Goal: Browse casually

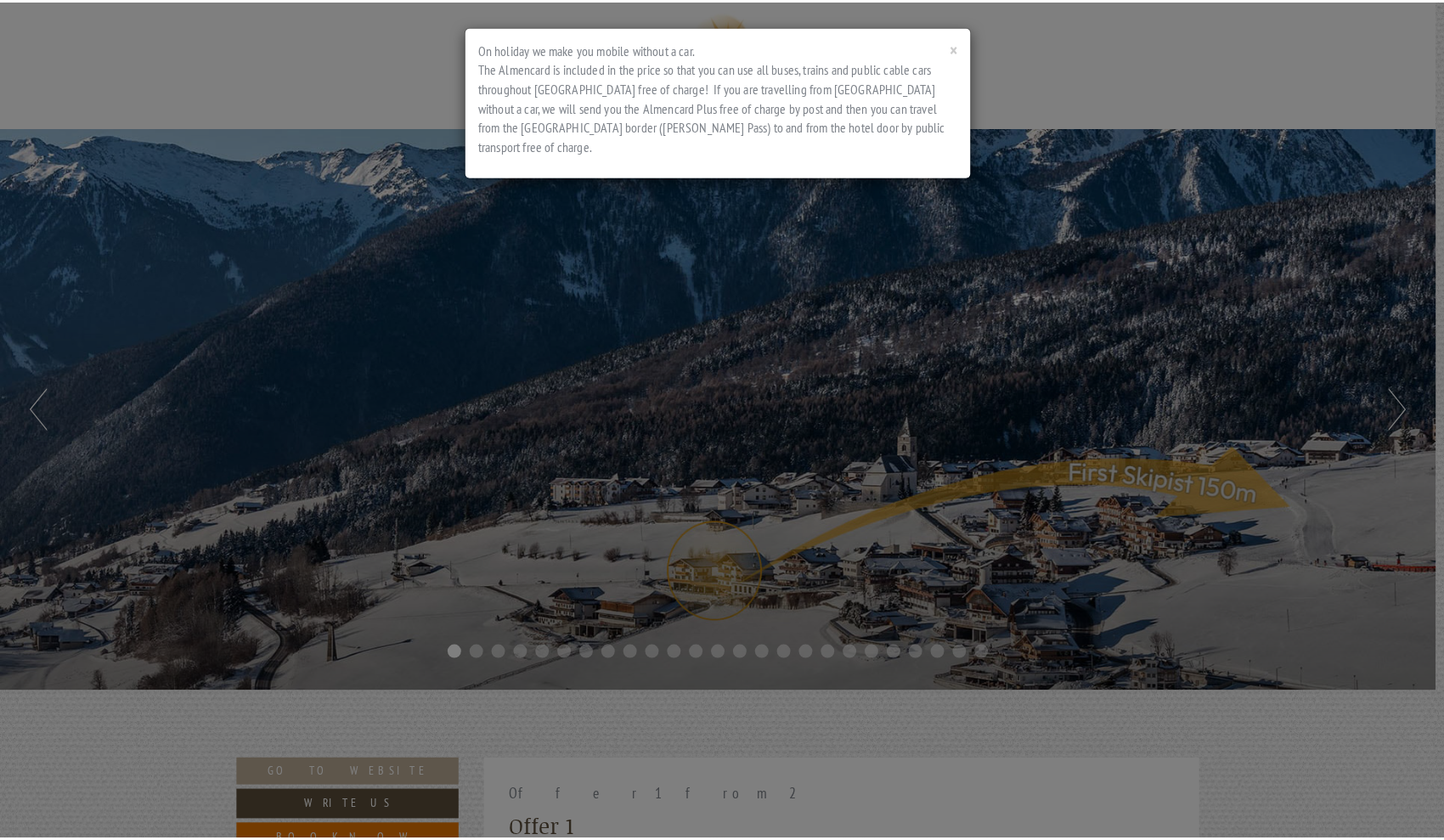
scroll to position [833, 0]
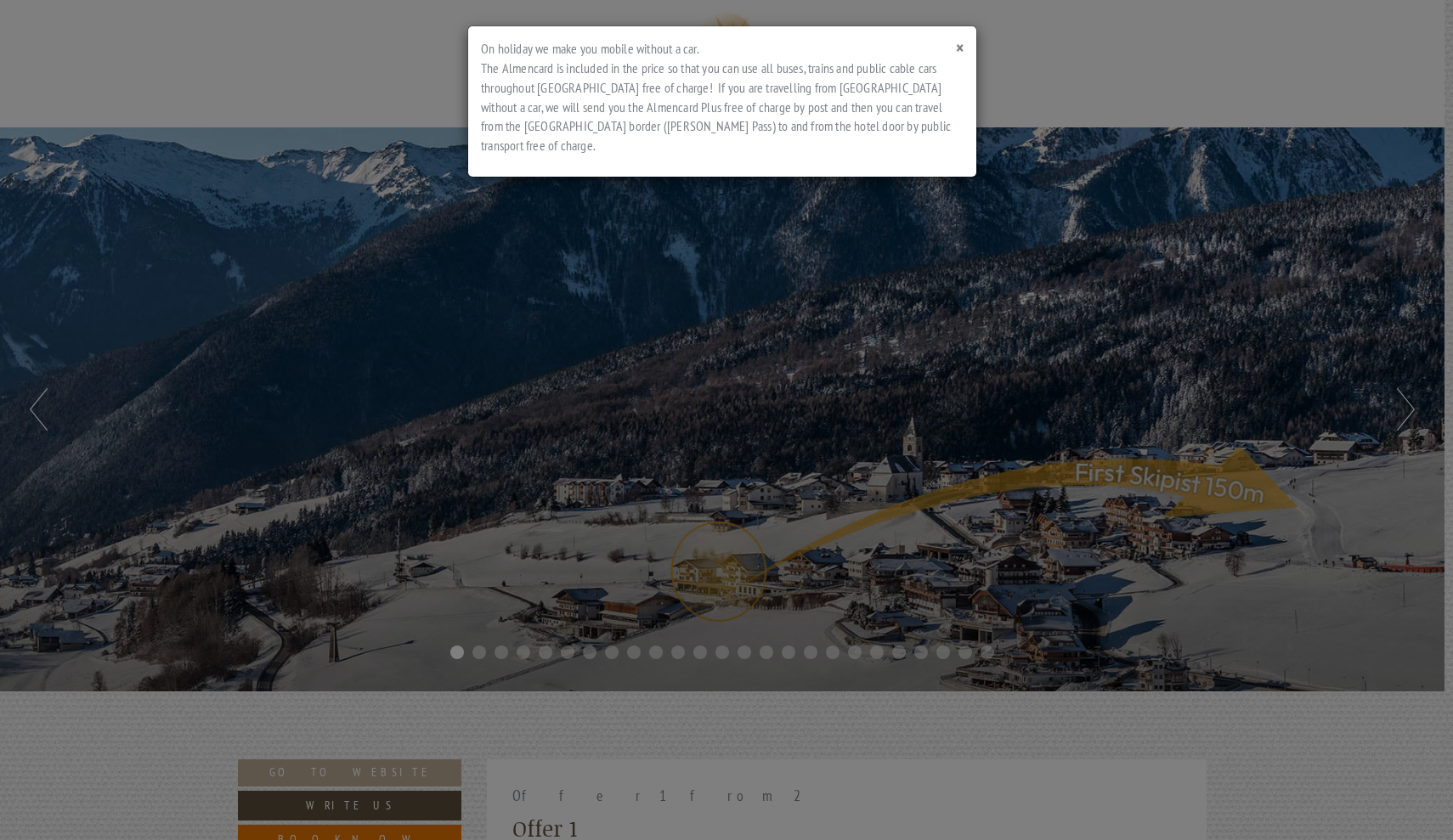
click at [959, 45] on span "×" at bounding box center [960, 48] width 8 height 23
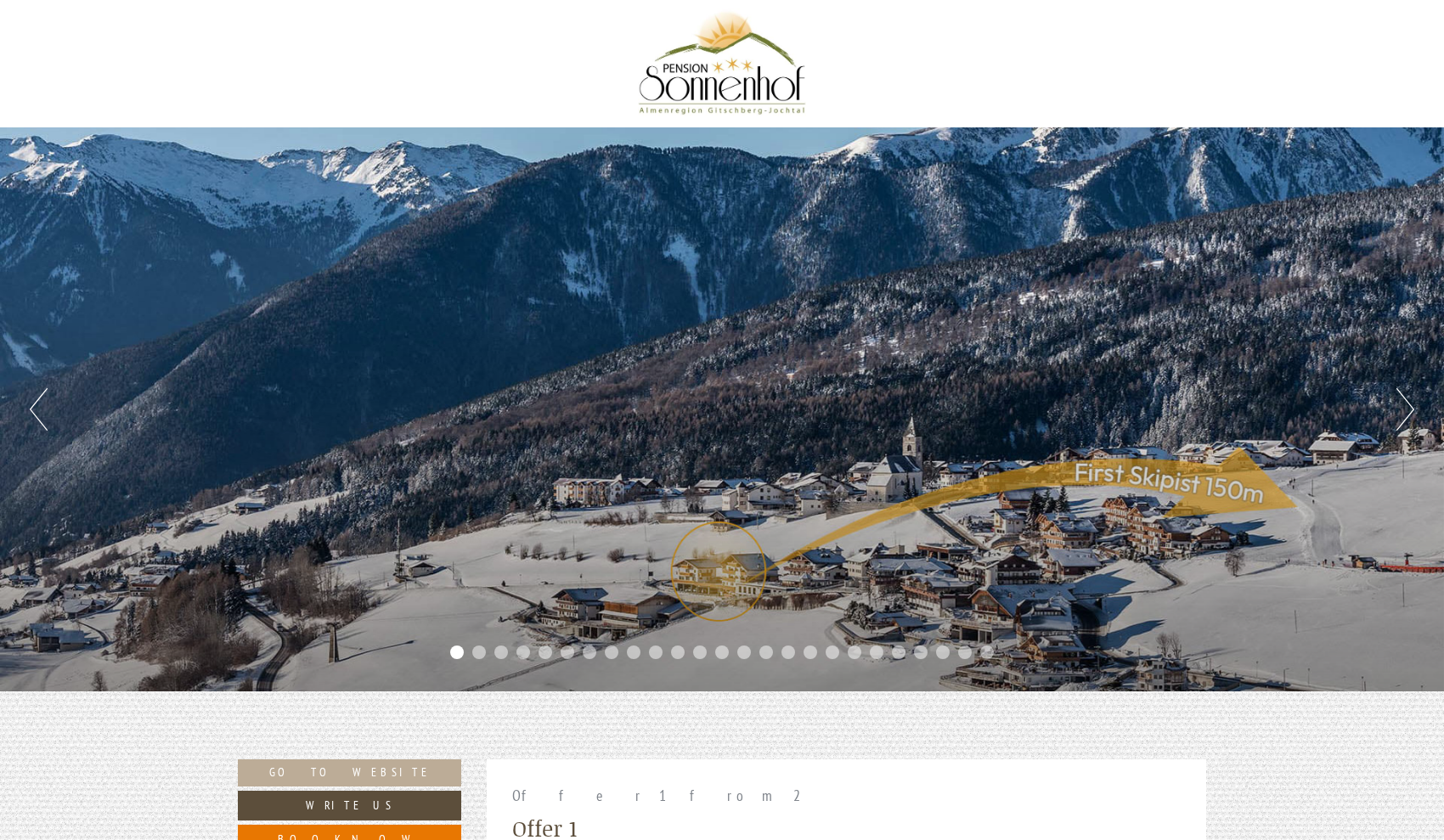
click at [1408, 409] on button "Next" at bounding box center [1406, 410] width 17 height 43
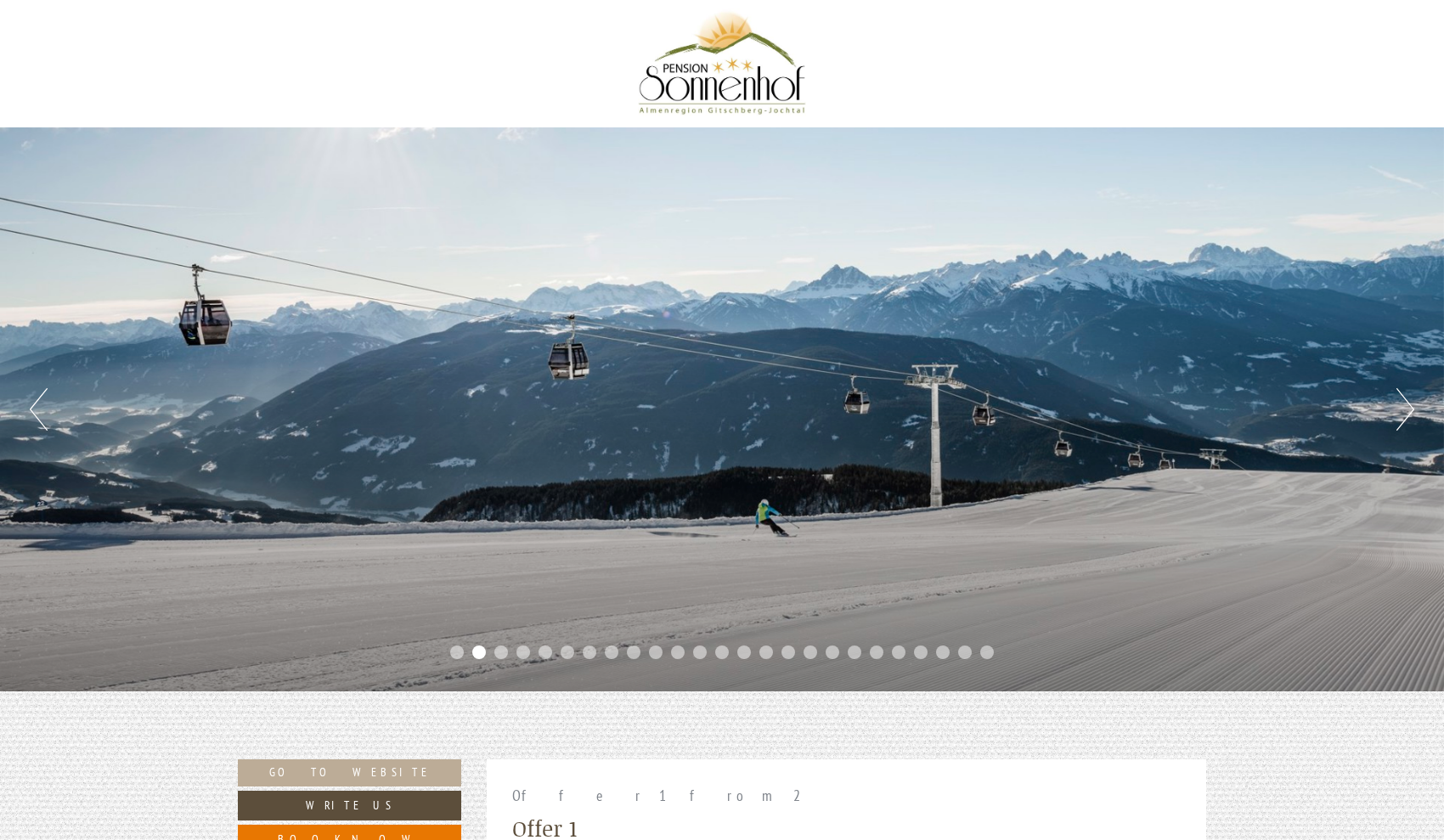
click at [1408, 409] on button "Next" at bounding box center [1406, 410] width 17 height 43
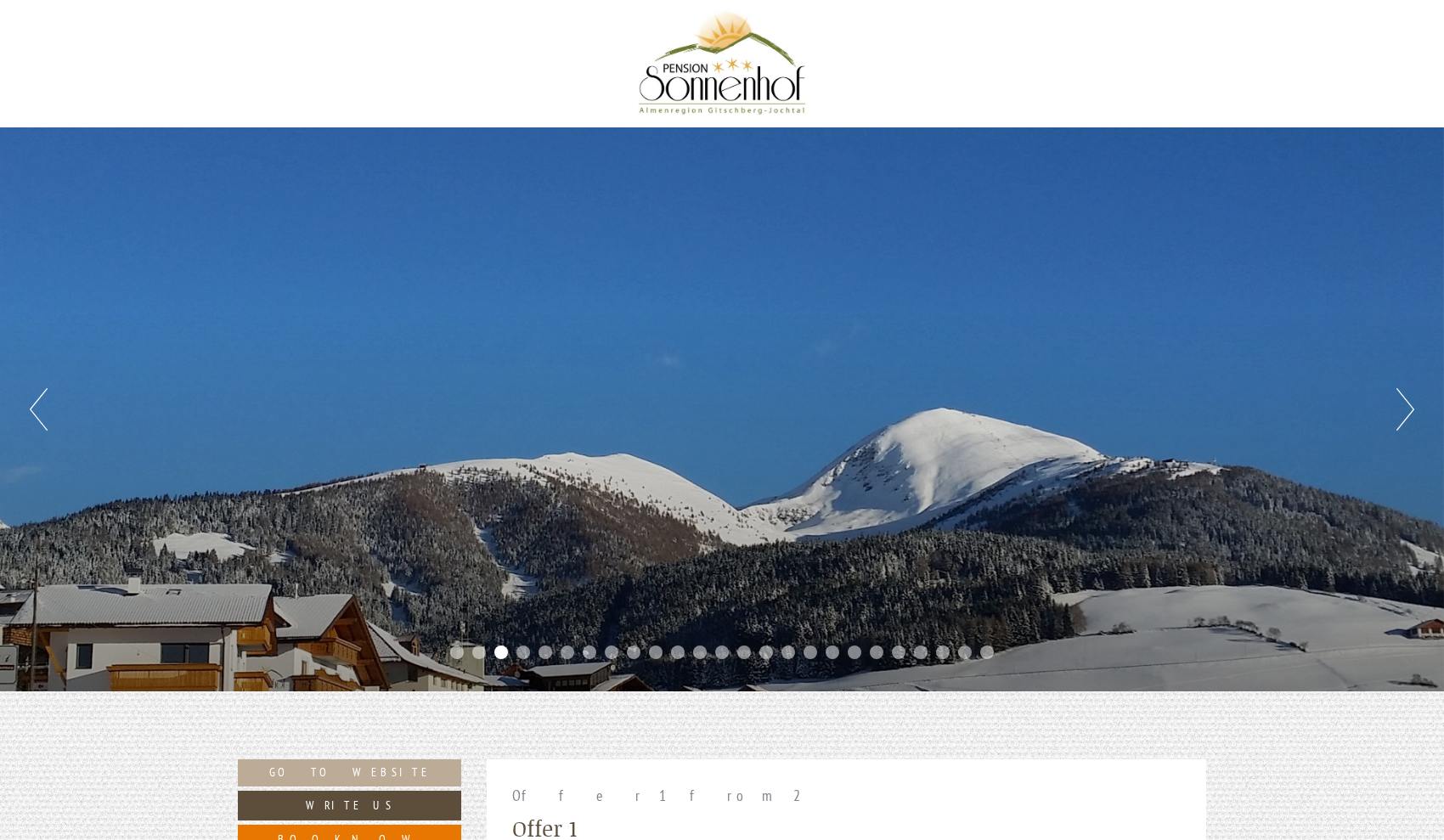
click at [1408, 409] on button "Next" at bounding box center [1406, 410] width 17 height 43
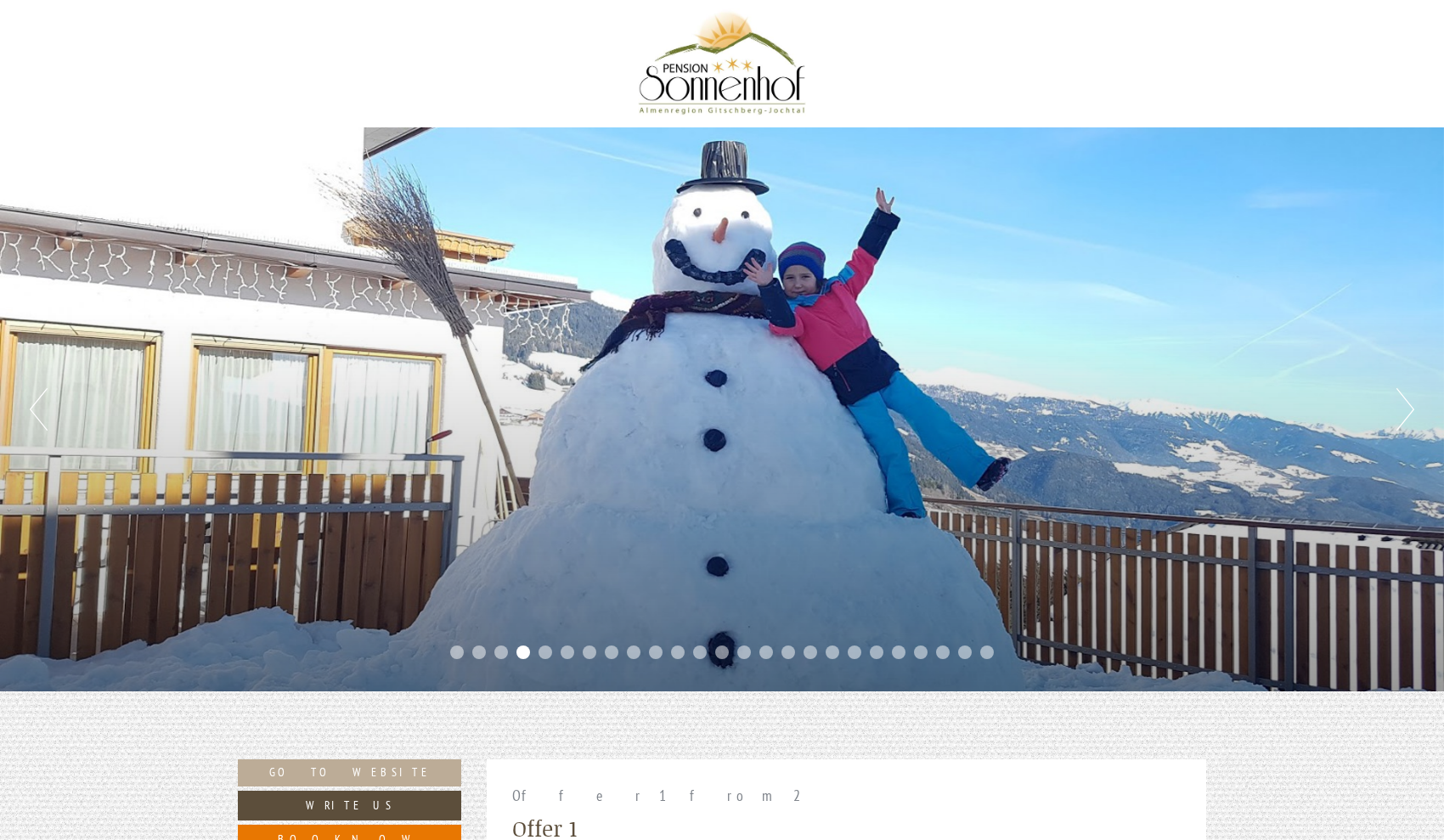
click at [1408, 409] on button "Next" at bounding box center [1406, 410] width 17 height 43
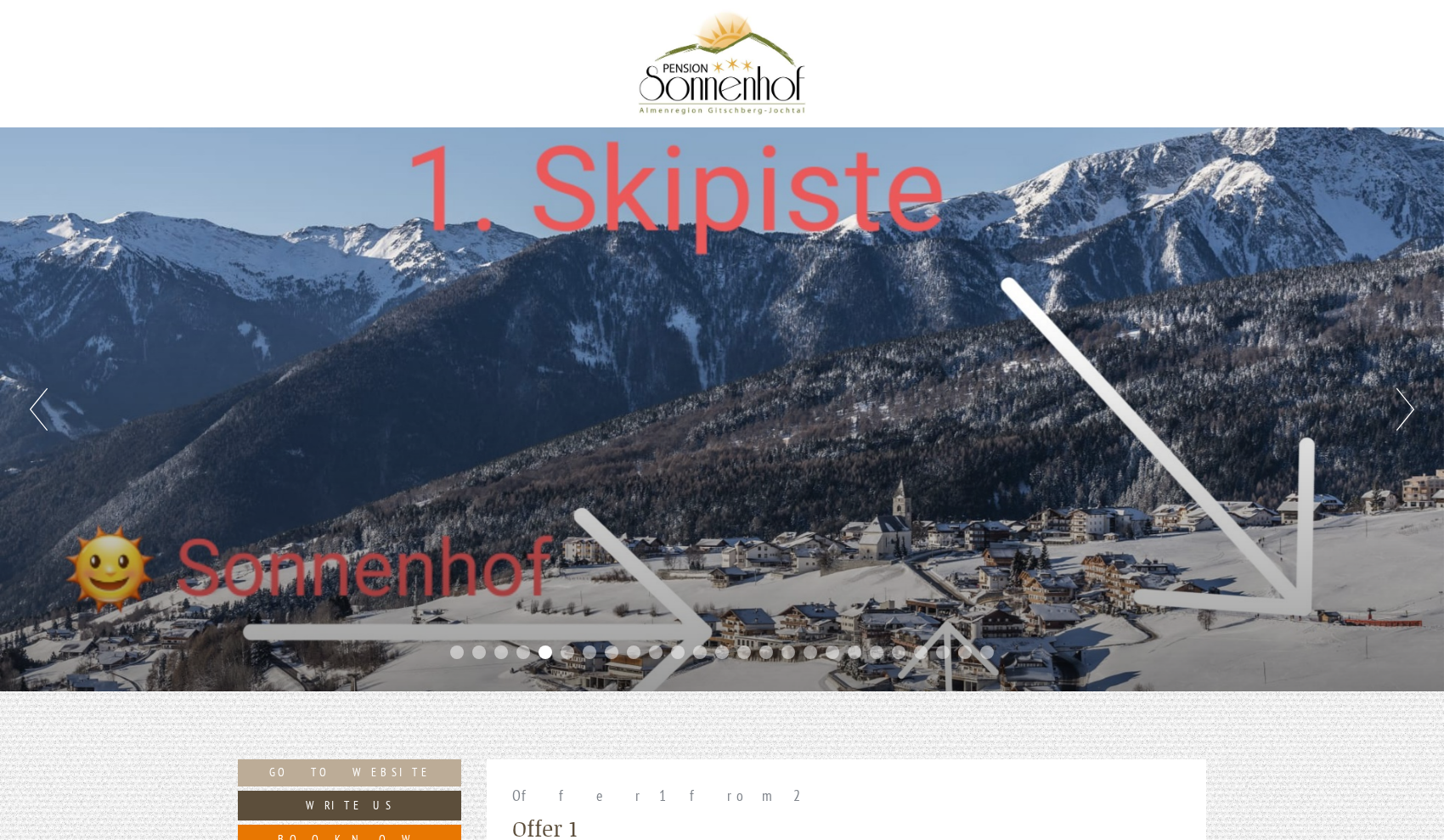
click at [1408, 409] on button "Next" at bounding box center [1406, 410] width 17 height 43
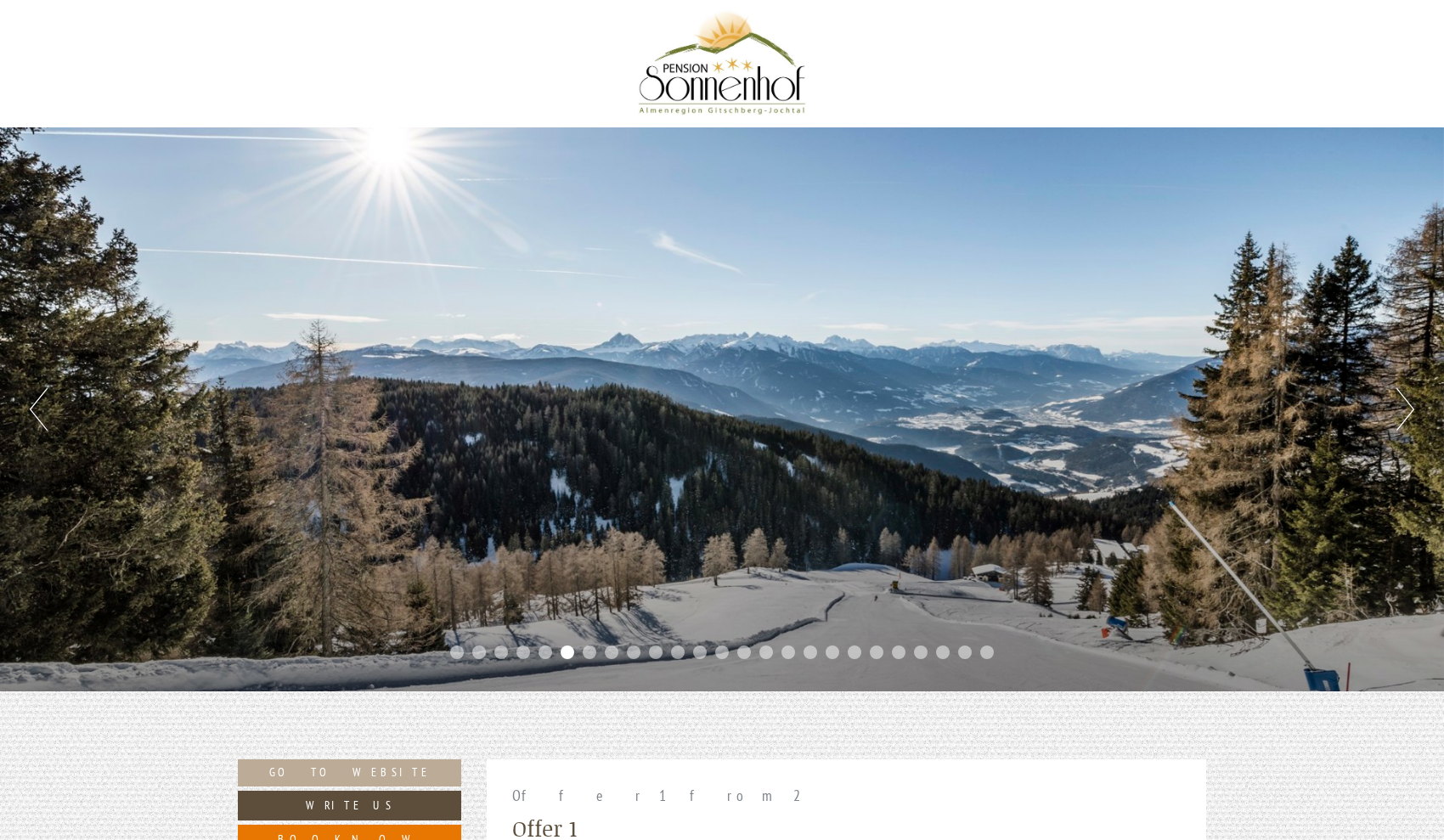
click at [1408, 409] on button "Next" at bounding box center [1406, 410] width 17 height 43
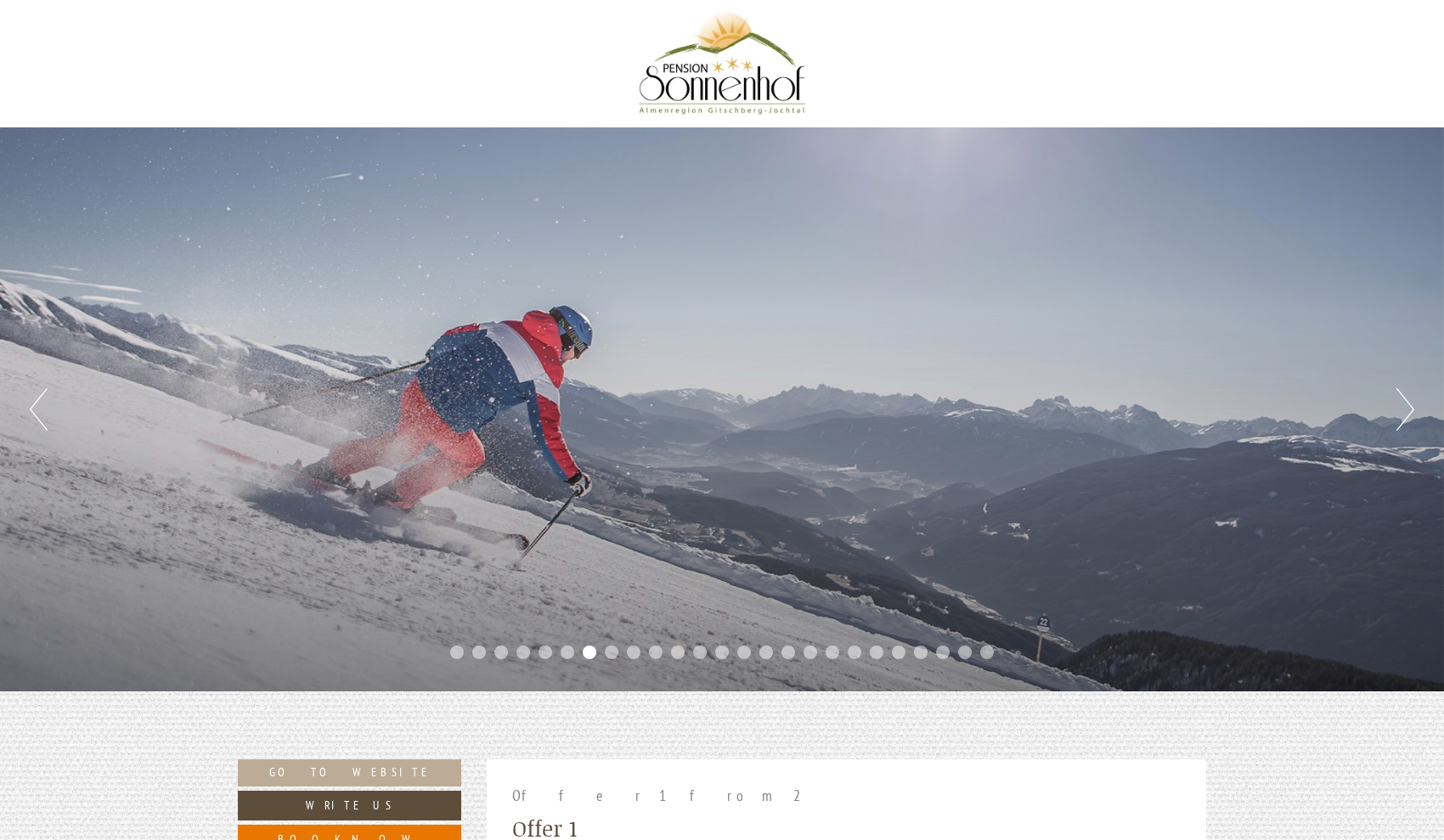
click at [1408, 409] on button "Next" at bounding box center [1406, 410] width 17 height 43
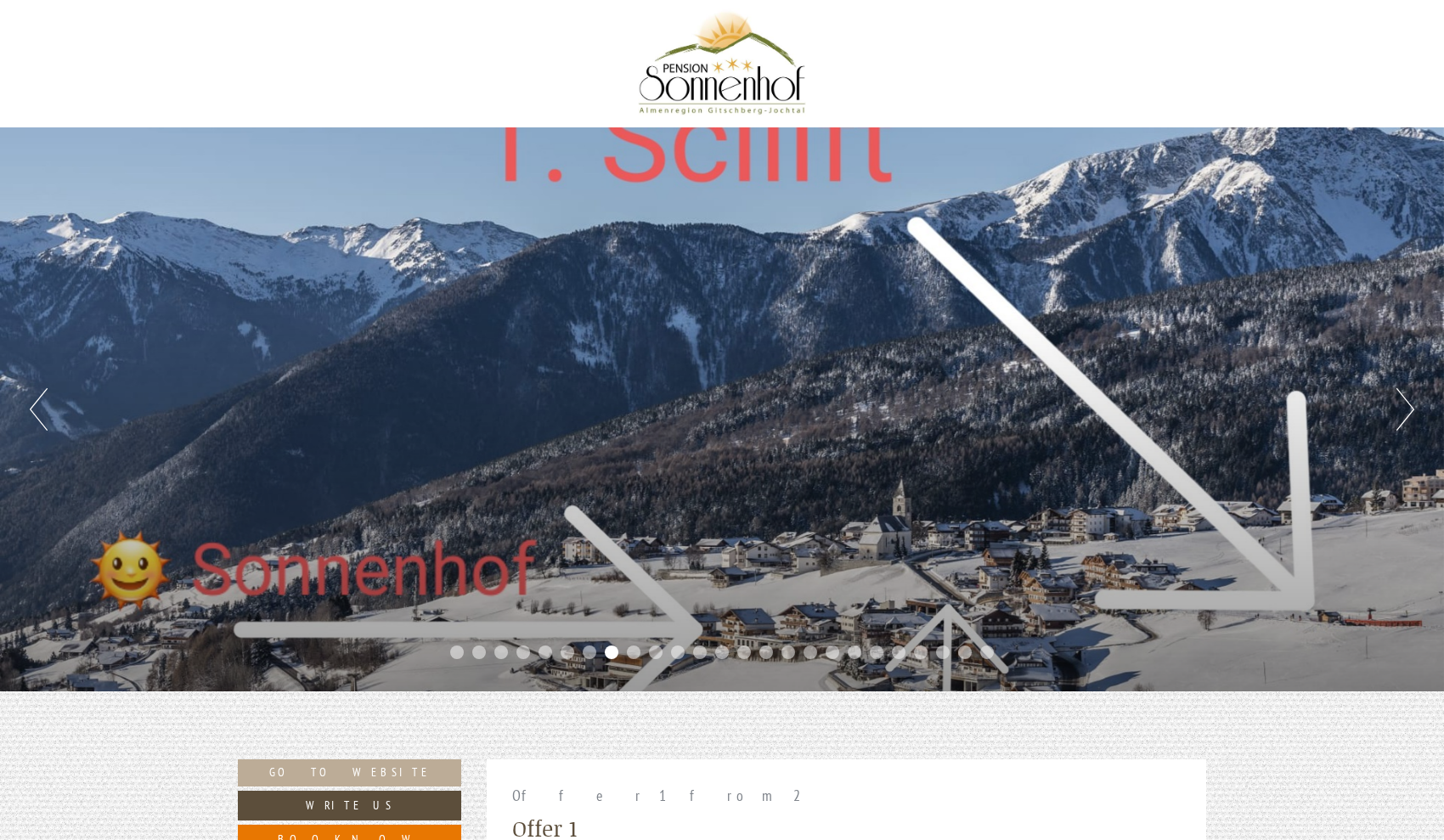
click at [1408, 409] on button "Next" at bounding box center [1406, 410] width 17 height 43
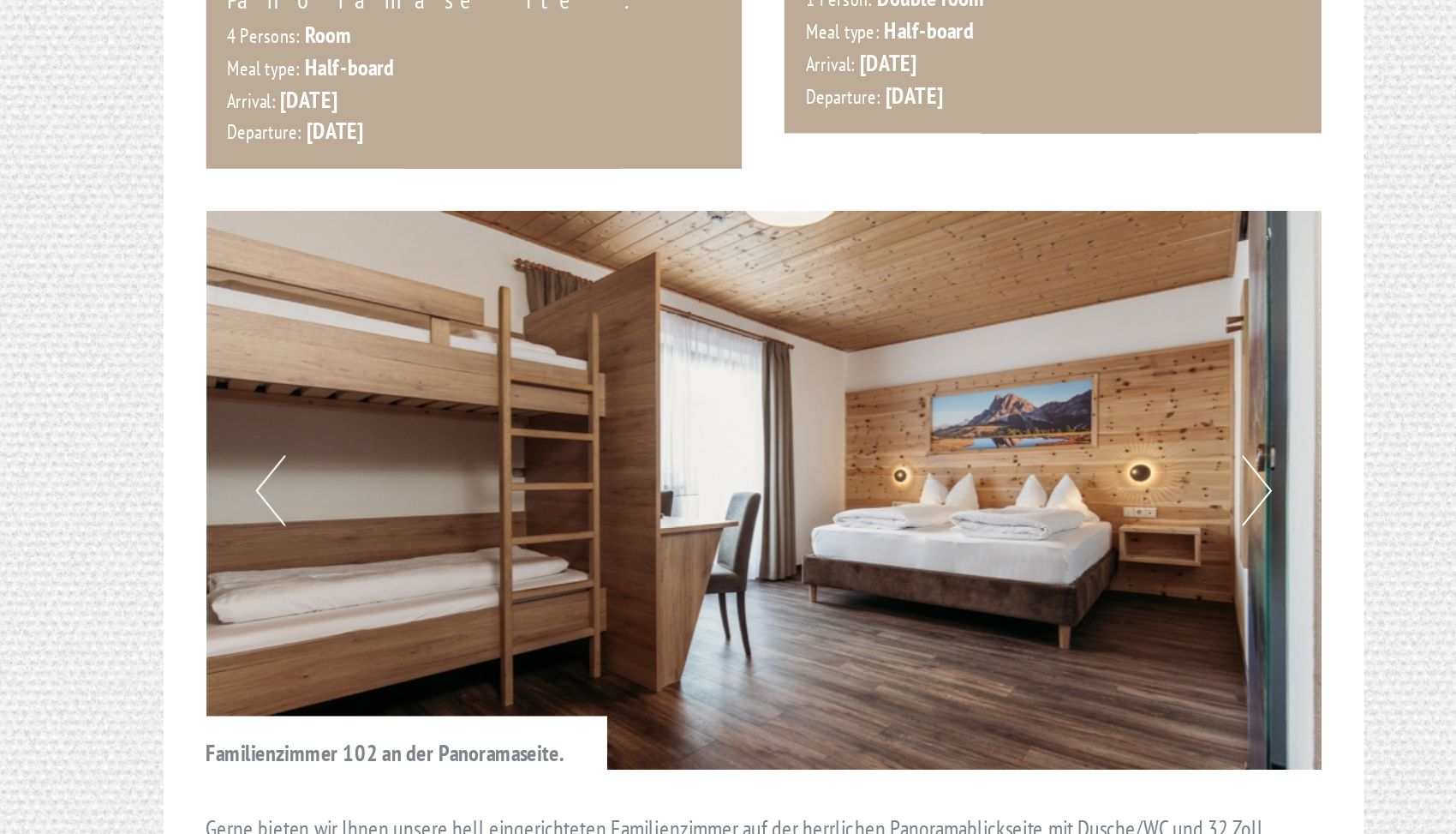
scroll to position [2299, 0]
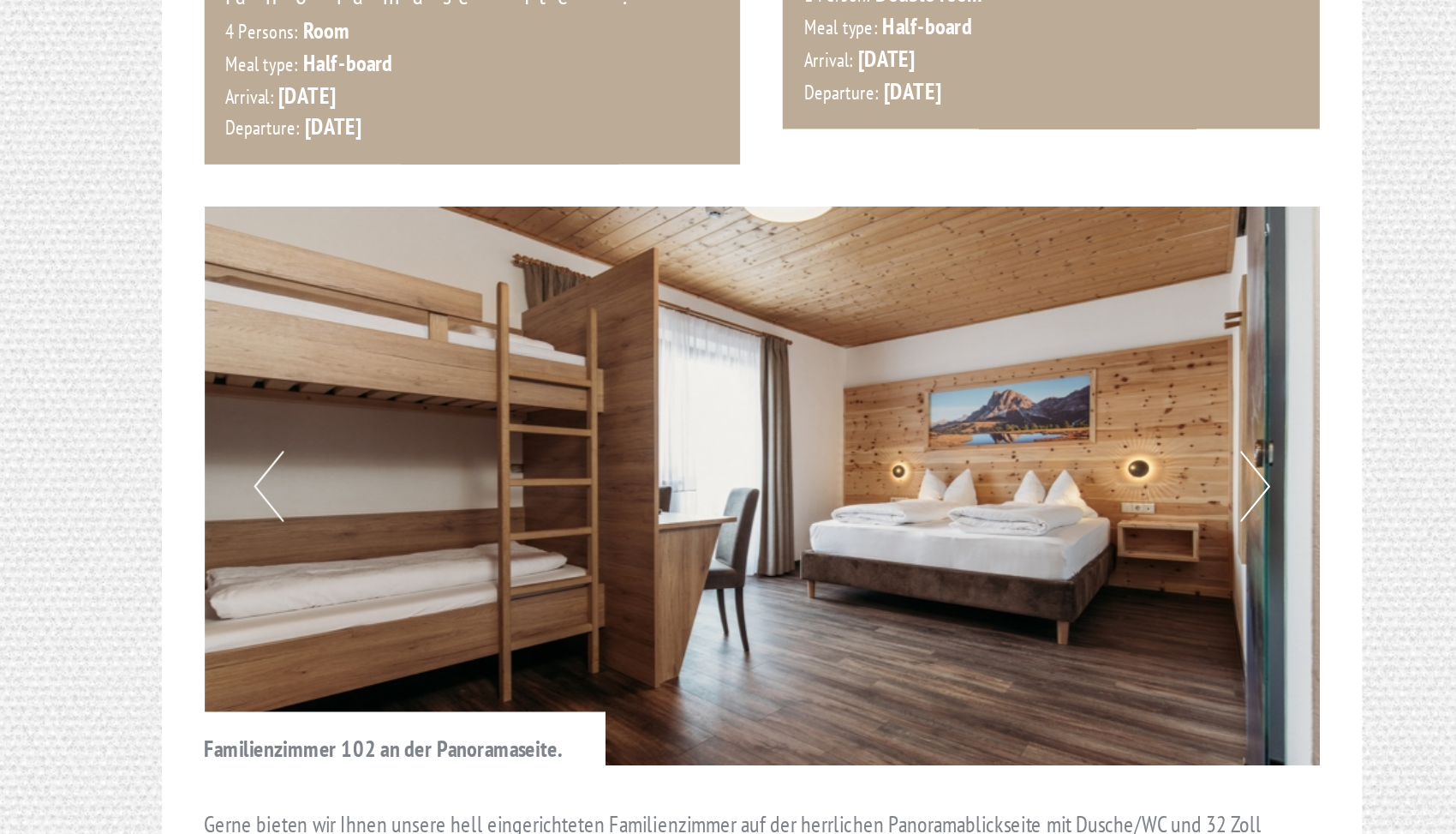
click at [1142, 602] on button "Next" at bounding box center [1151, 623] width 18 height 43
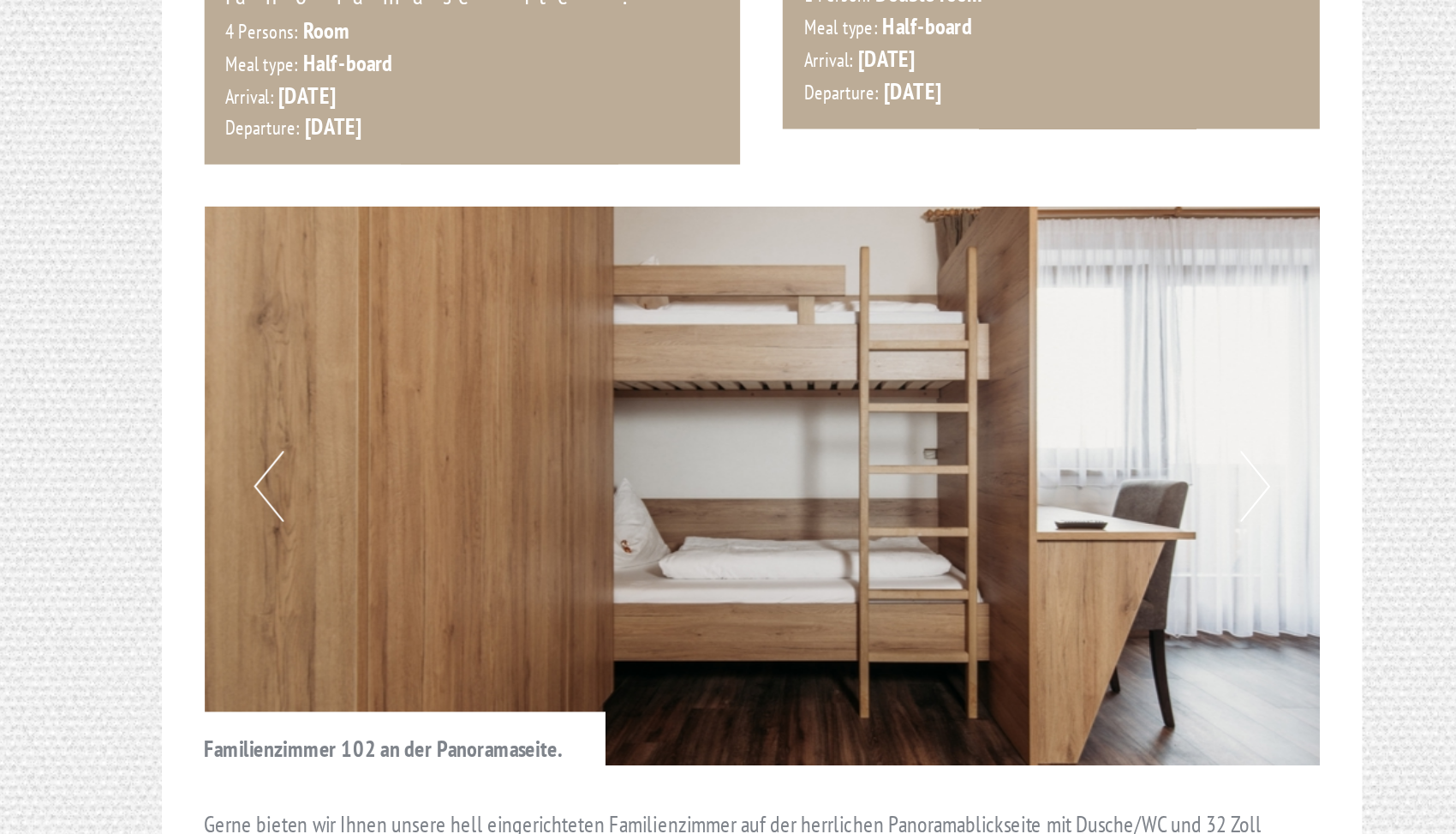
click at [1142, 602] on button "Next" at bounding box center [1151, 623] width 18 height 43
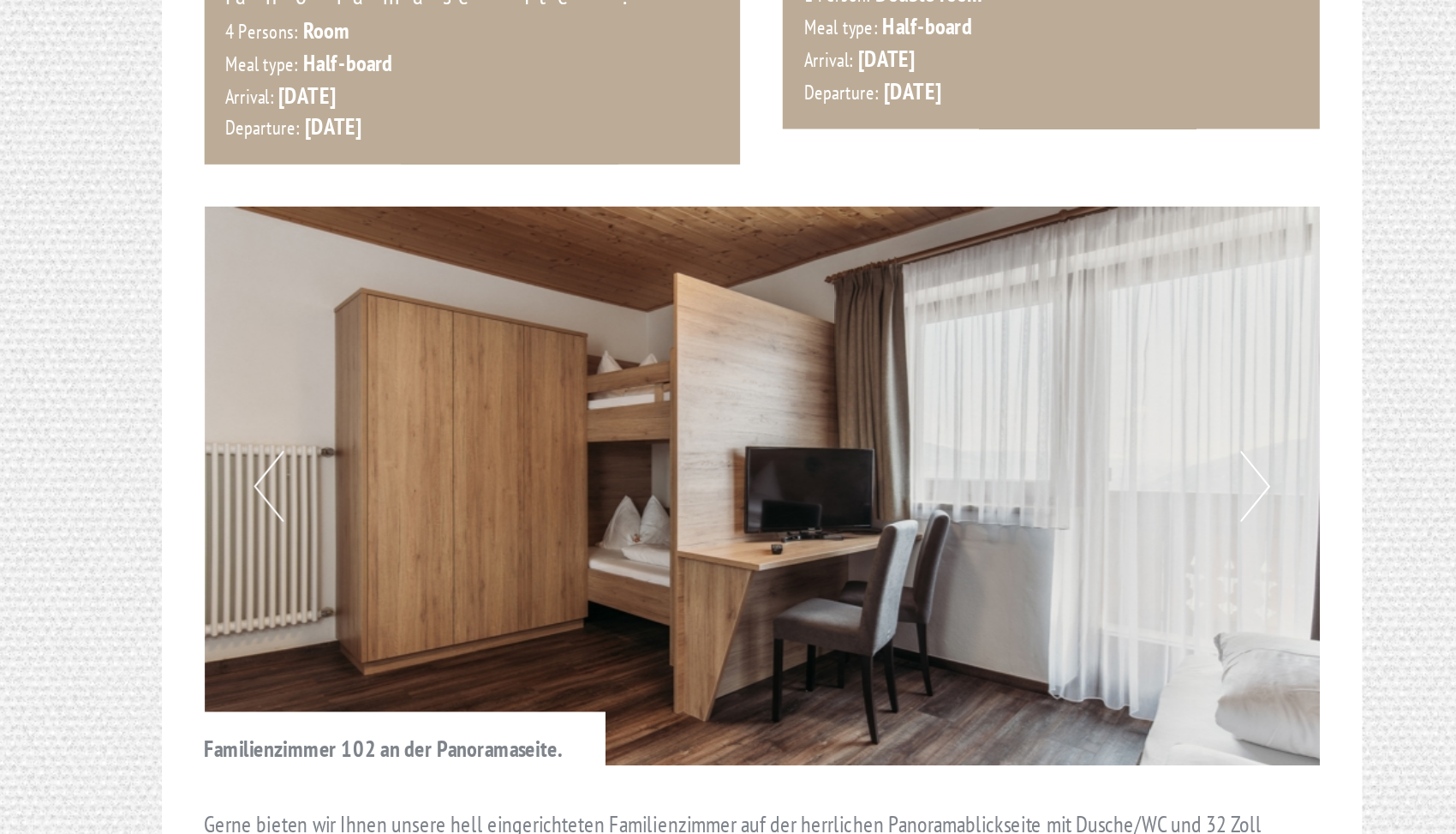
click at [1142, 602] on button "Next" at bounding box center [1151, 623] width 18 height 43
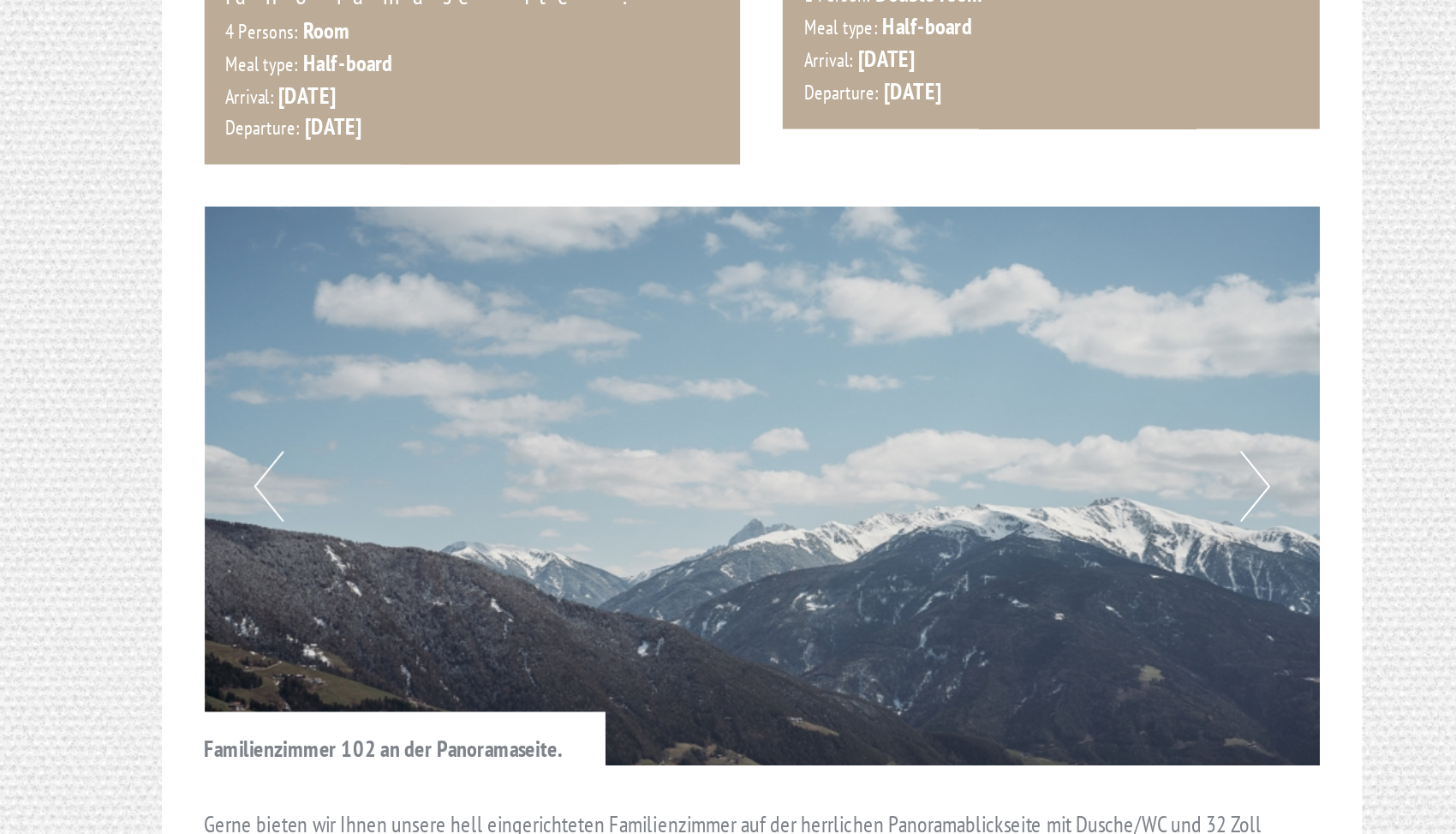
click at [1142, 602] on button "Next" at bounding box center [1151, 623] width 18 height 43
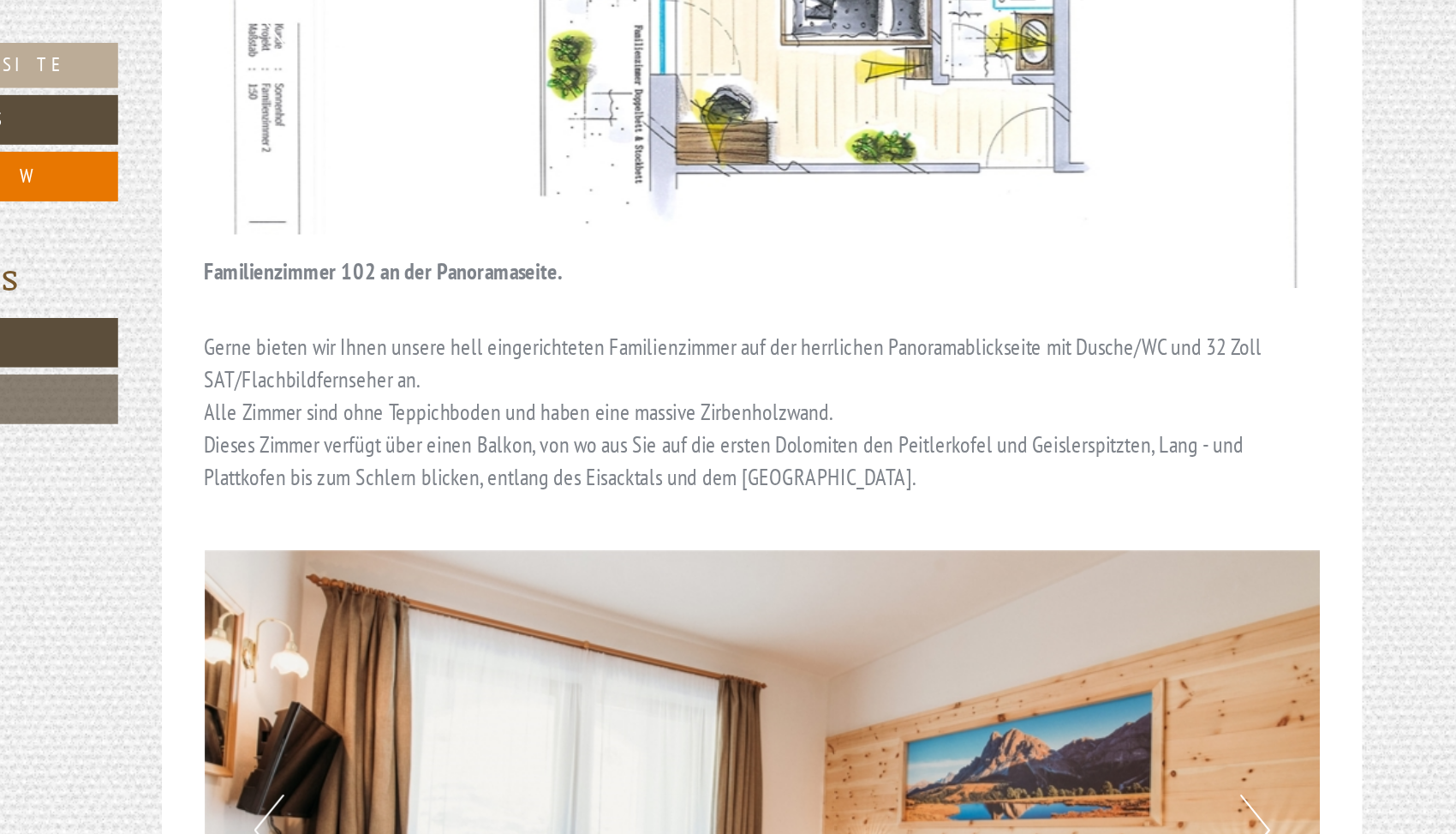
scroll to position [2413, 0]
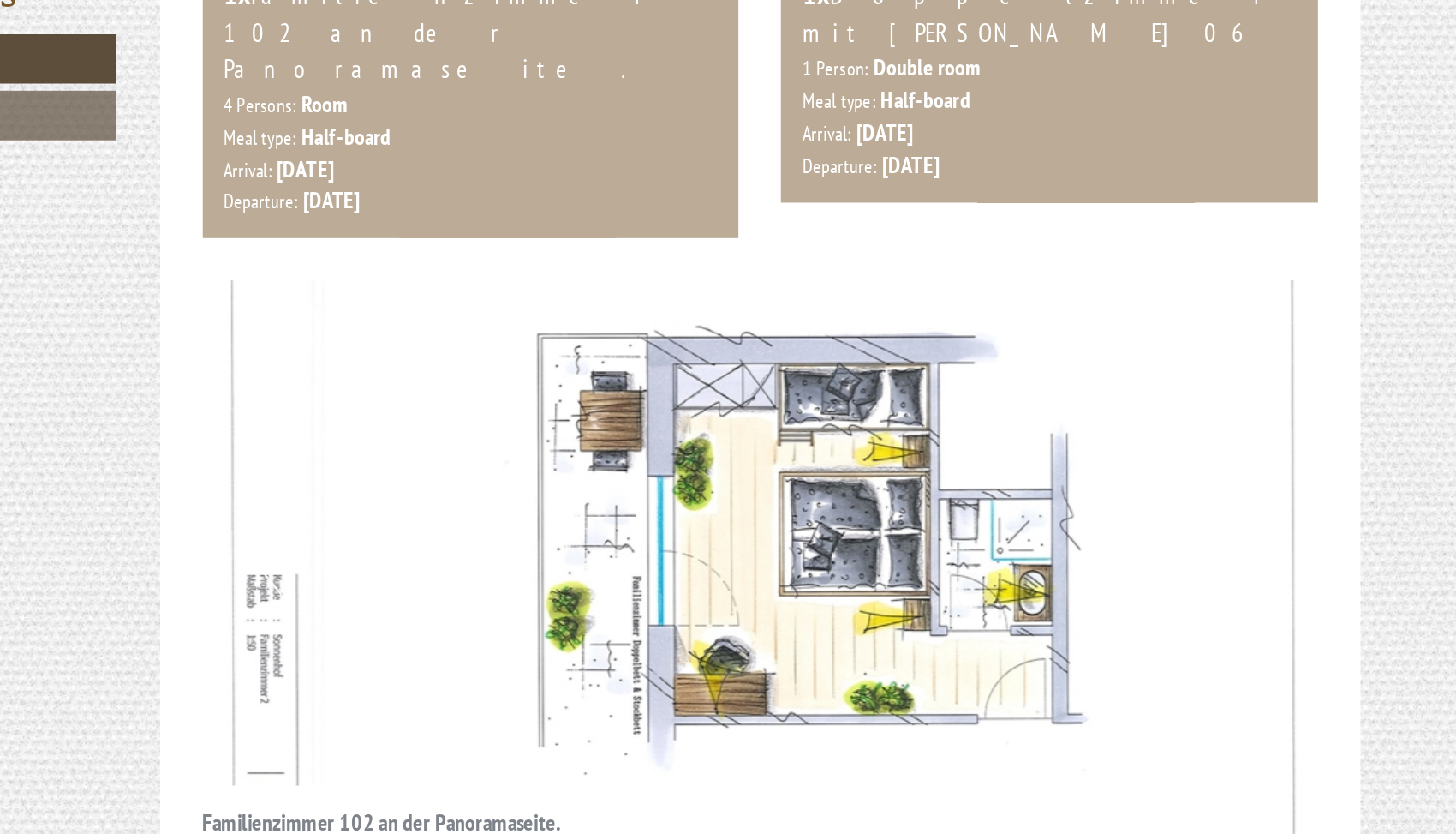
click at [517, 341] on img at bounding box center [854, 510] width 675 height 337
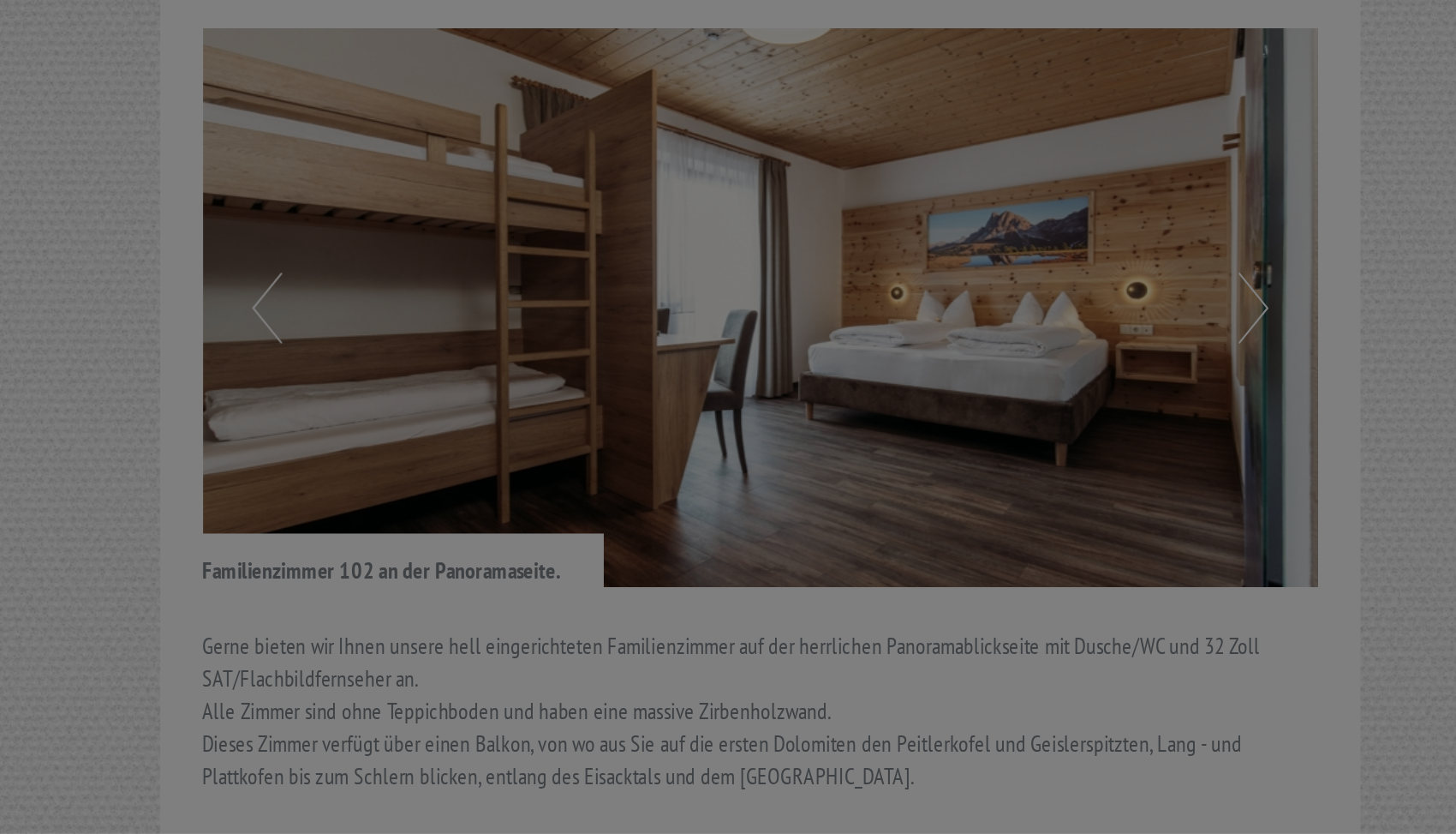
scroll to position [840, 0]
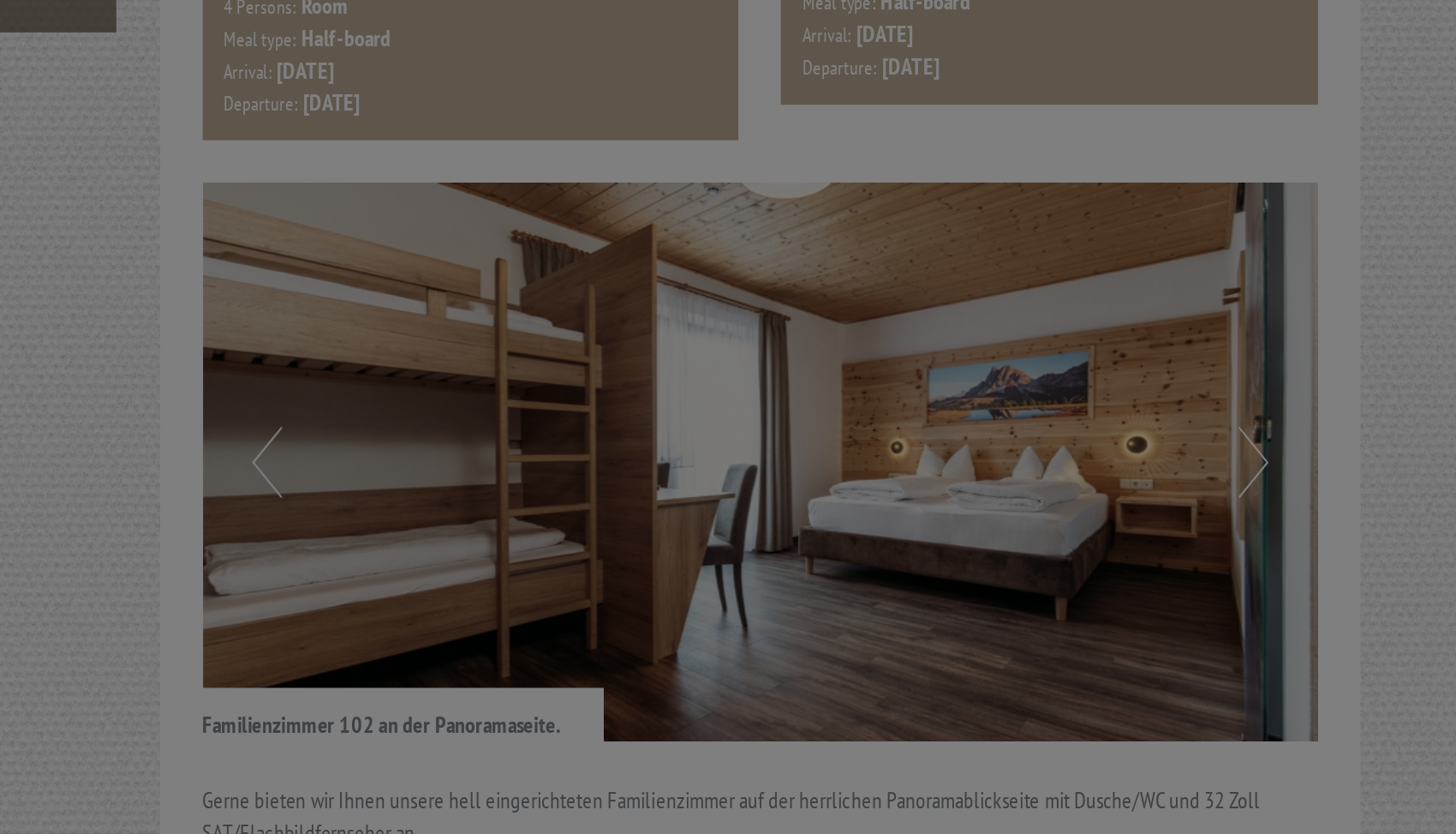
click at [764, 201] on div "× On holiday we make you mobile without a car. The Almencard is included in the…" at bounding box center [728, 417] width 1456 height 834
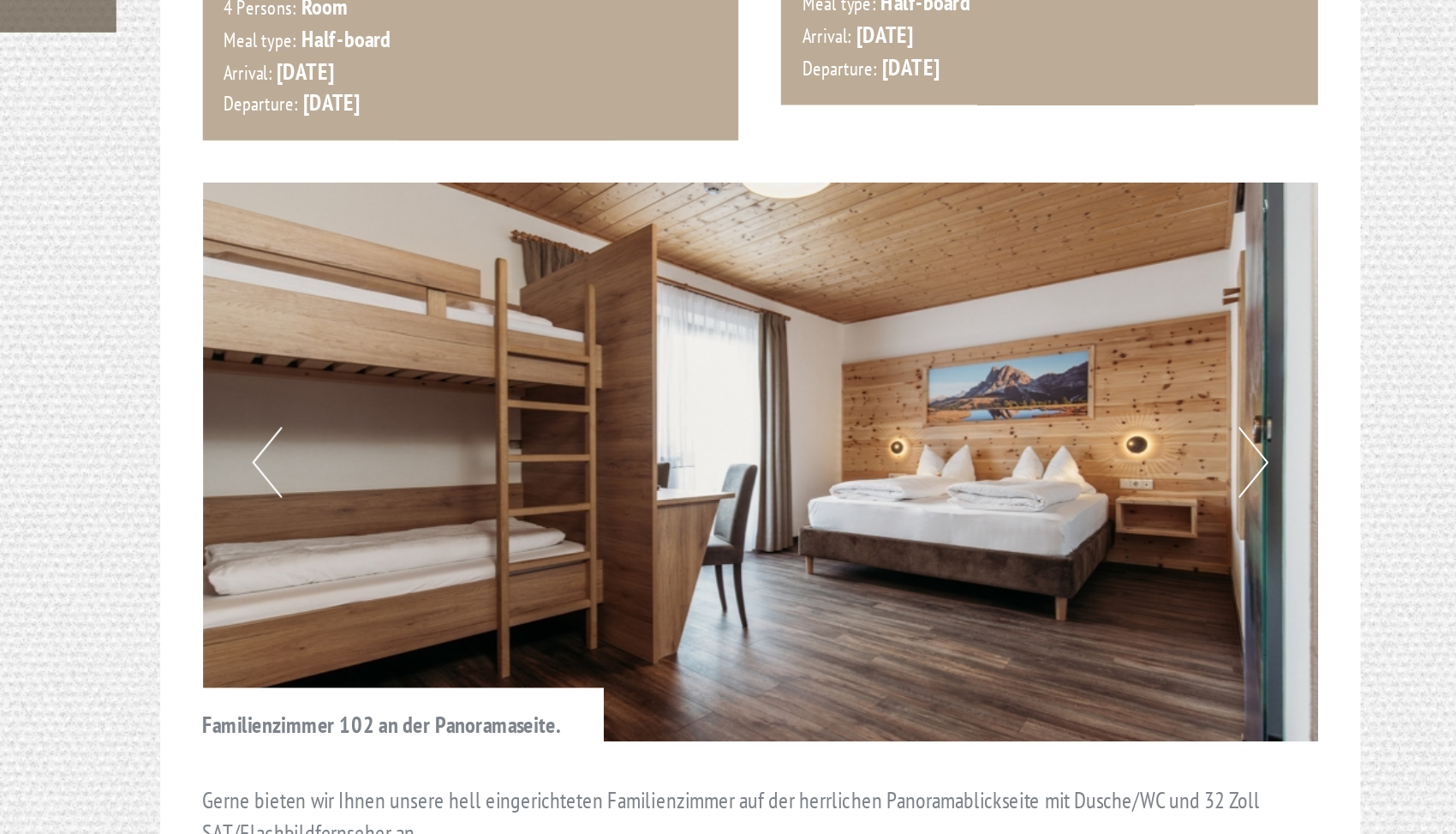
click at [1142, 494] on button "Next" at bounding box center [1151, 515] width 18 height 43
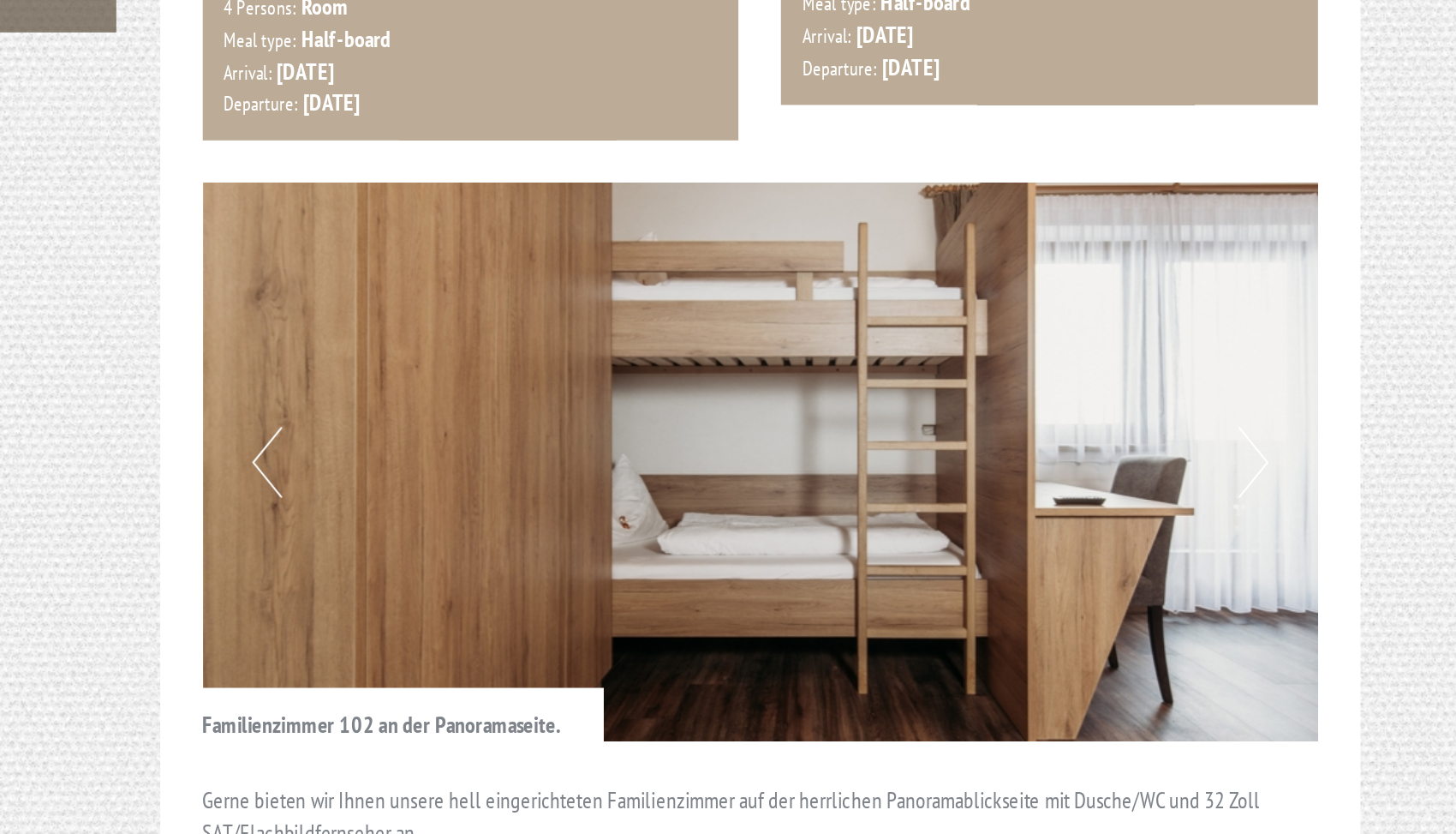
click at [1142, 494] on button "Next" at bounding box center [1151, 515] width 18 height 43
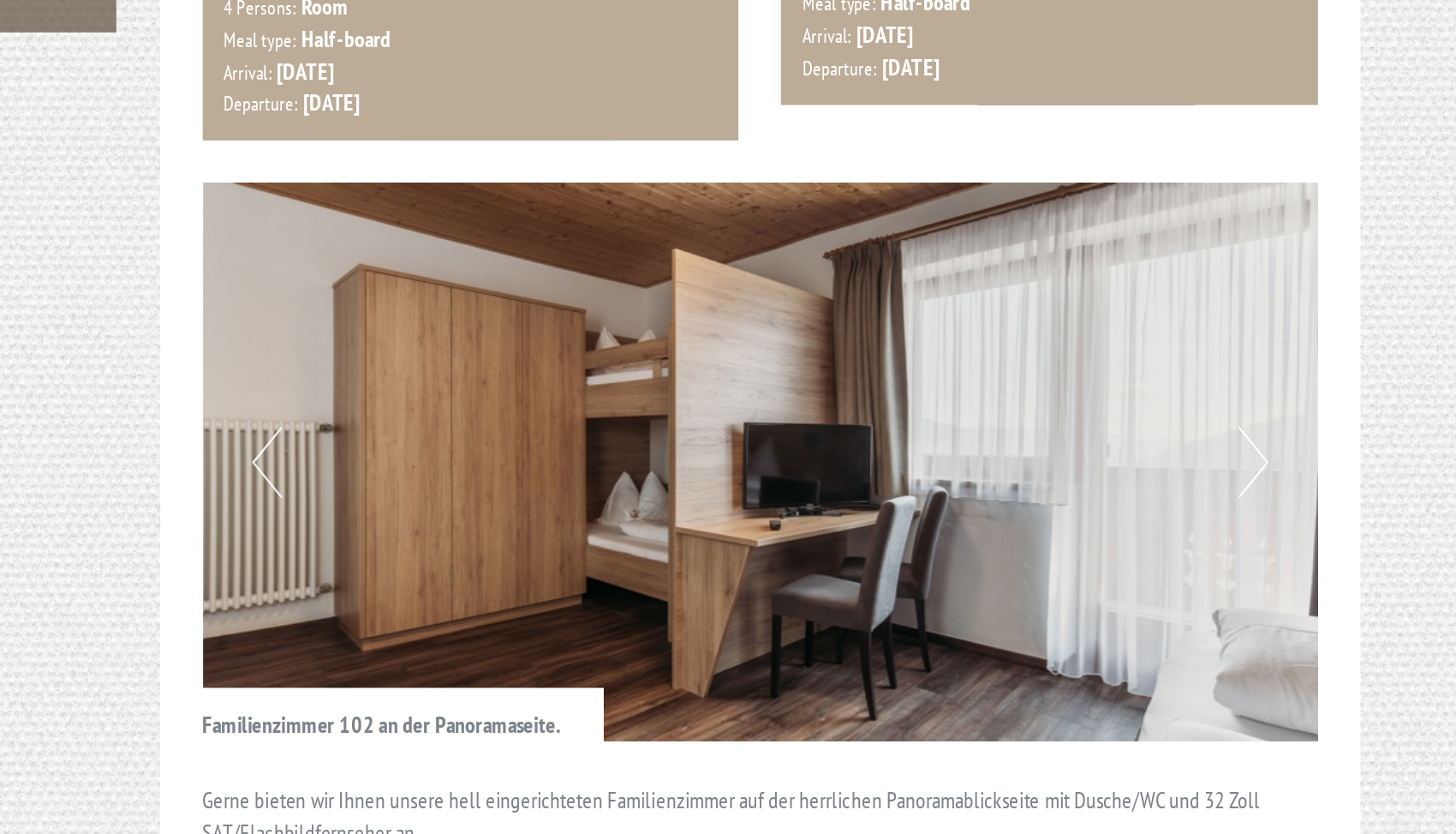
click at [1142, 494] on button "Next" at bounding box center [1151, 515] width 18 height 43
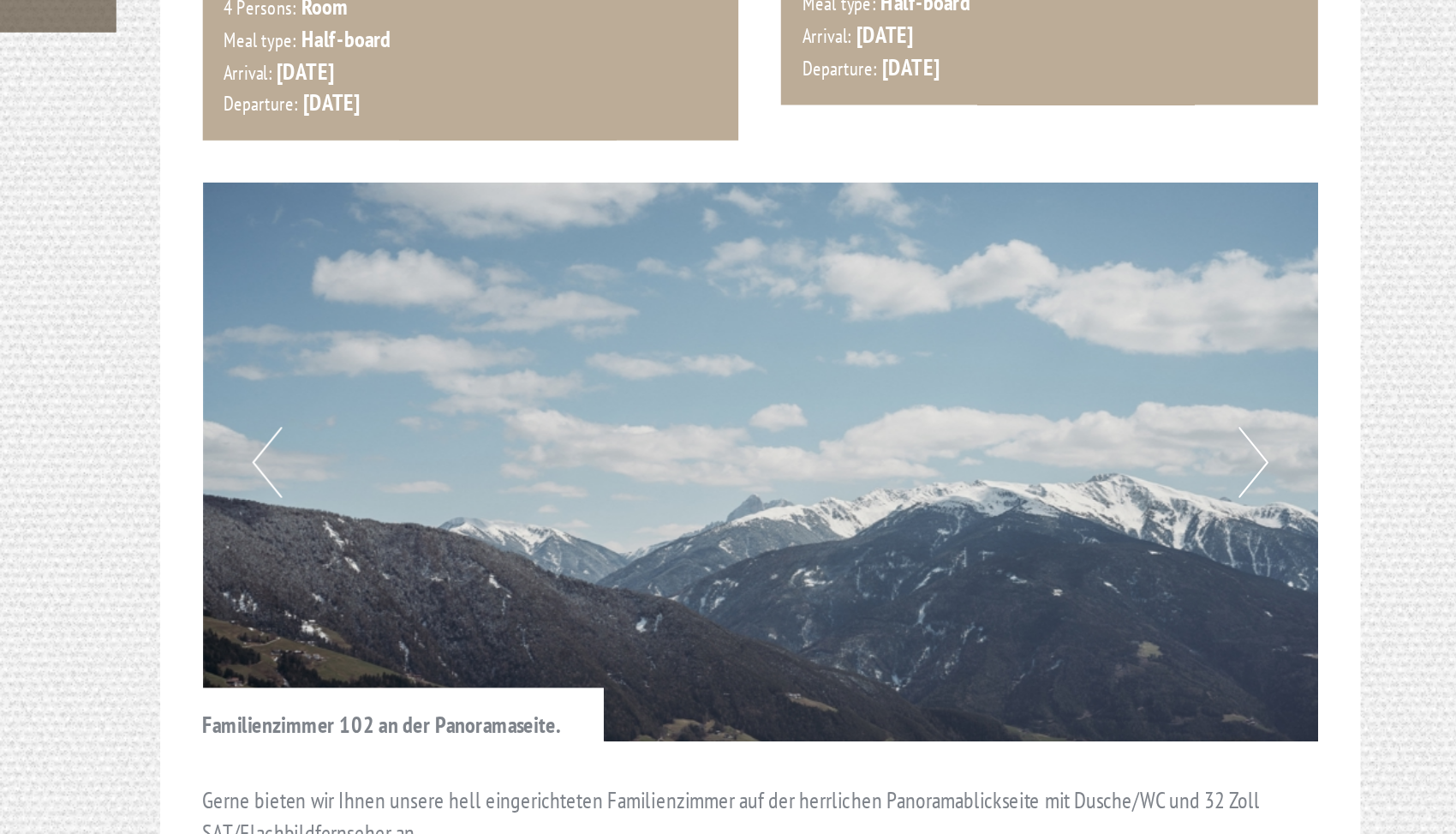
click at [1142, 494] on button "Next" at bounding box center [1151, 515] width 18 height 43
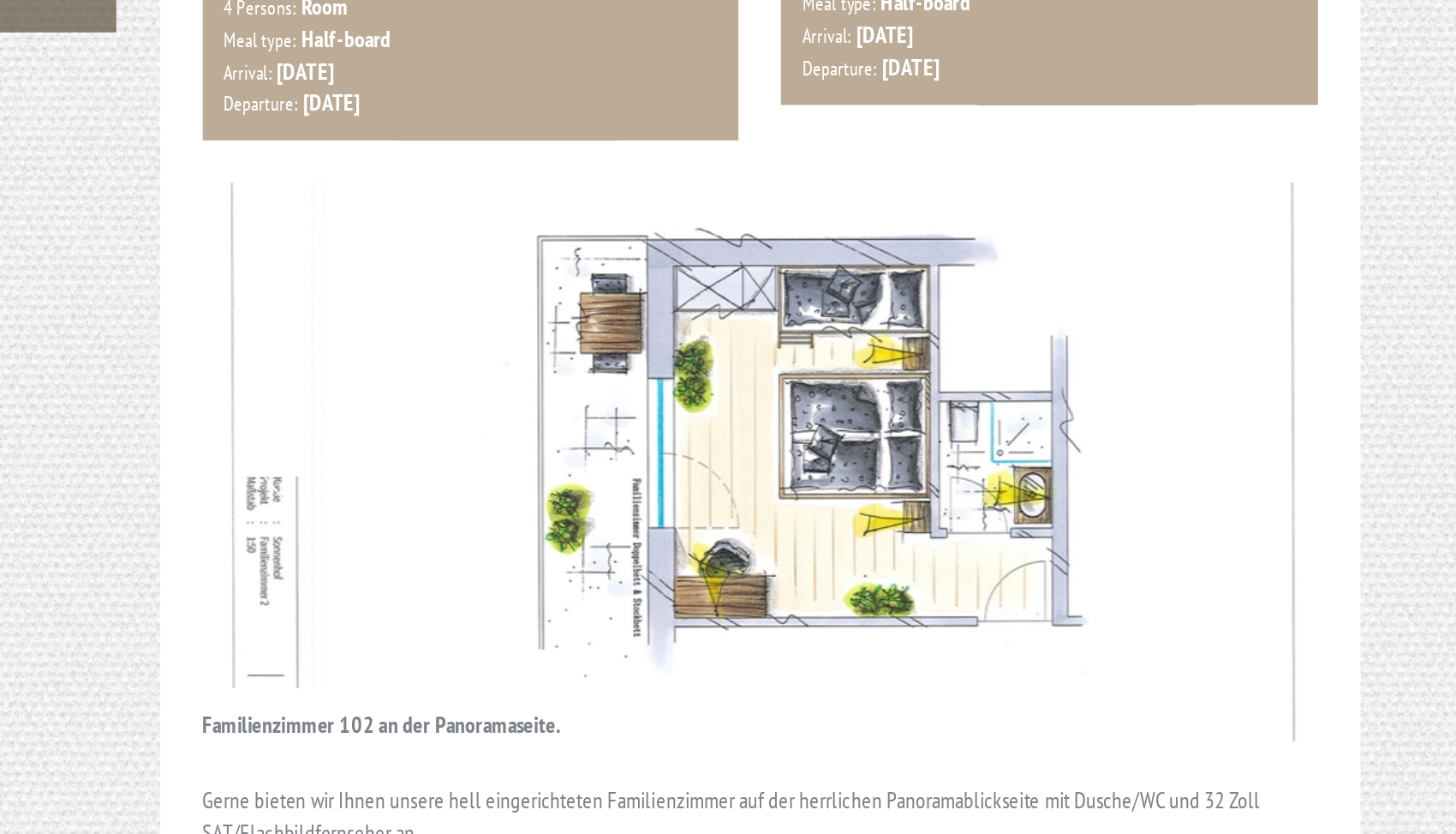
click at [517, 347] on img at bounding box center [854, 516] width 675 height 337
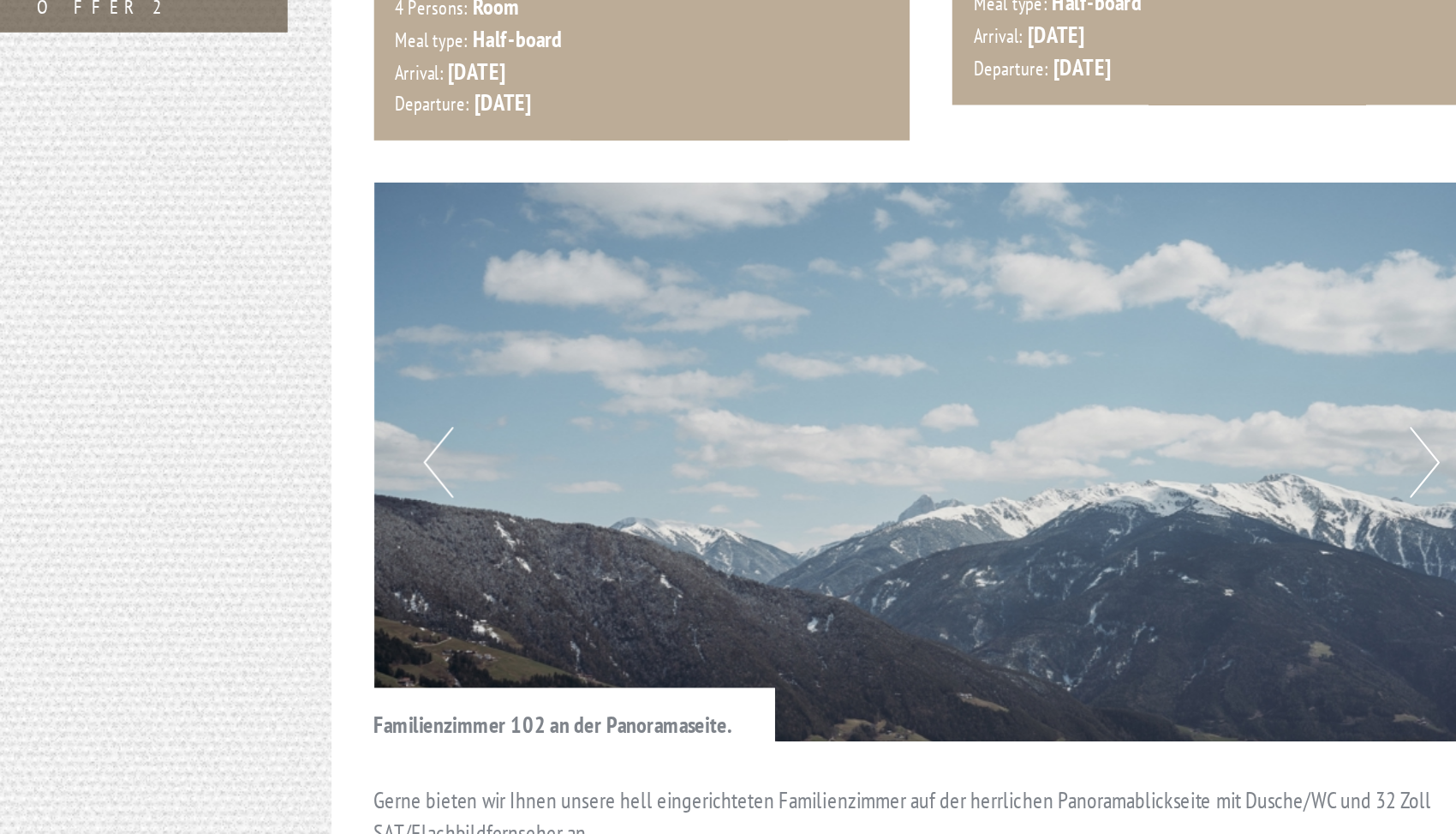
click at [547, 494] on button "Previous" at bounding box center [555, 515] width 18 height 43
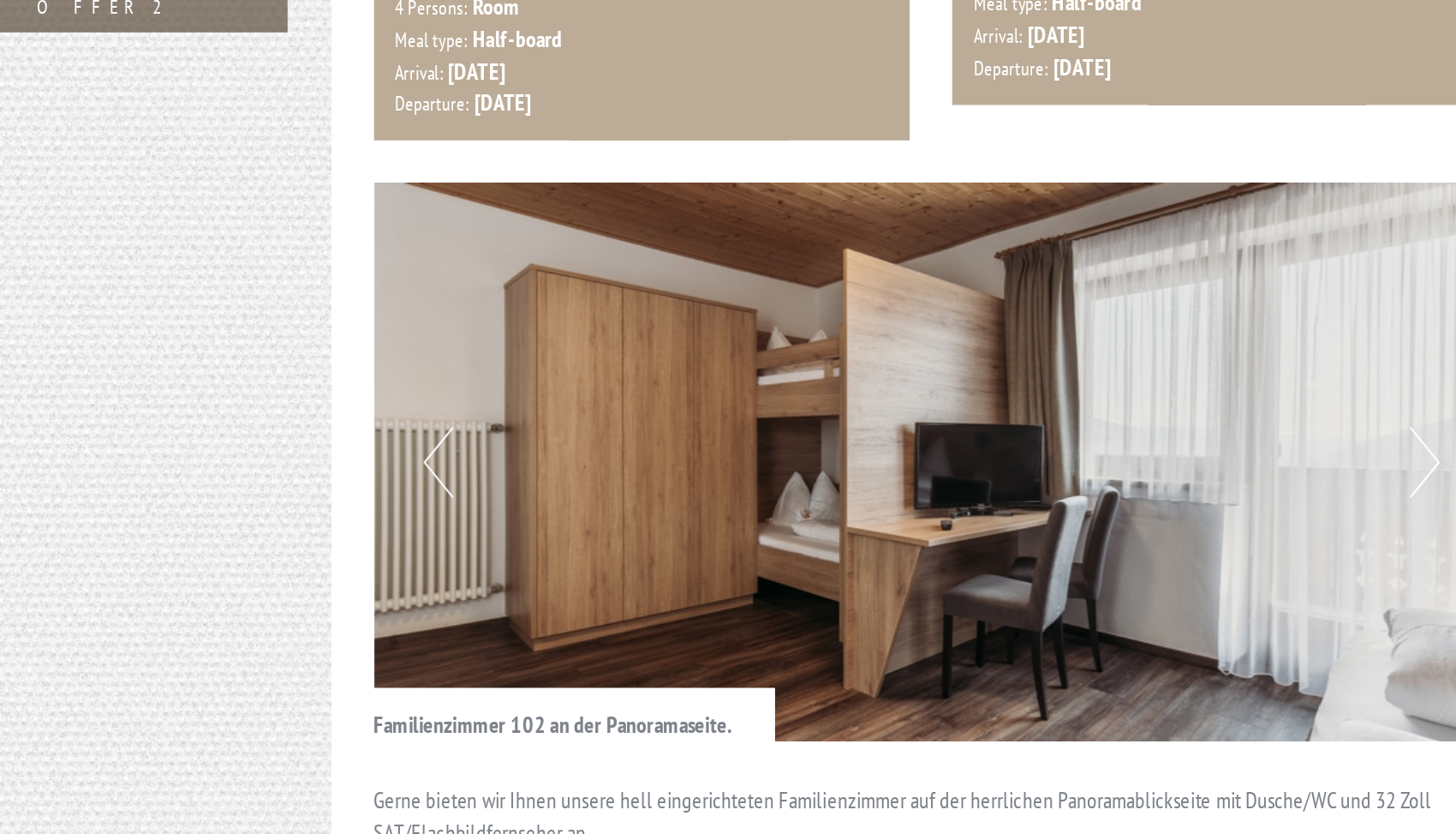
click at [547, 494] on button "Previous" at bounding box center [555, 515] width 18 height 43
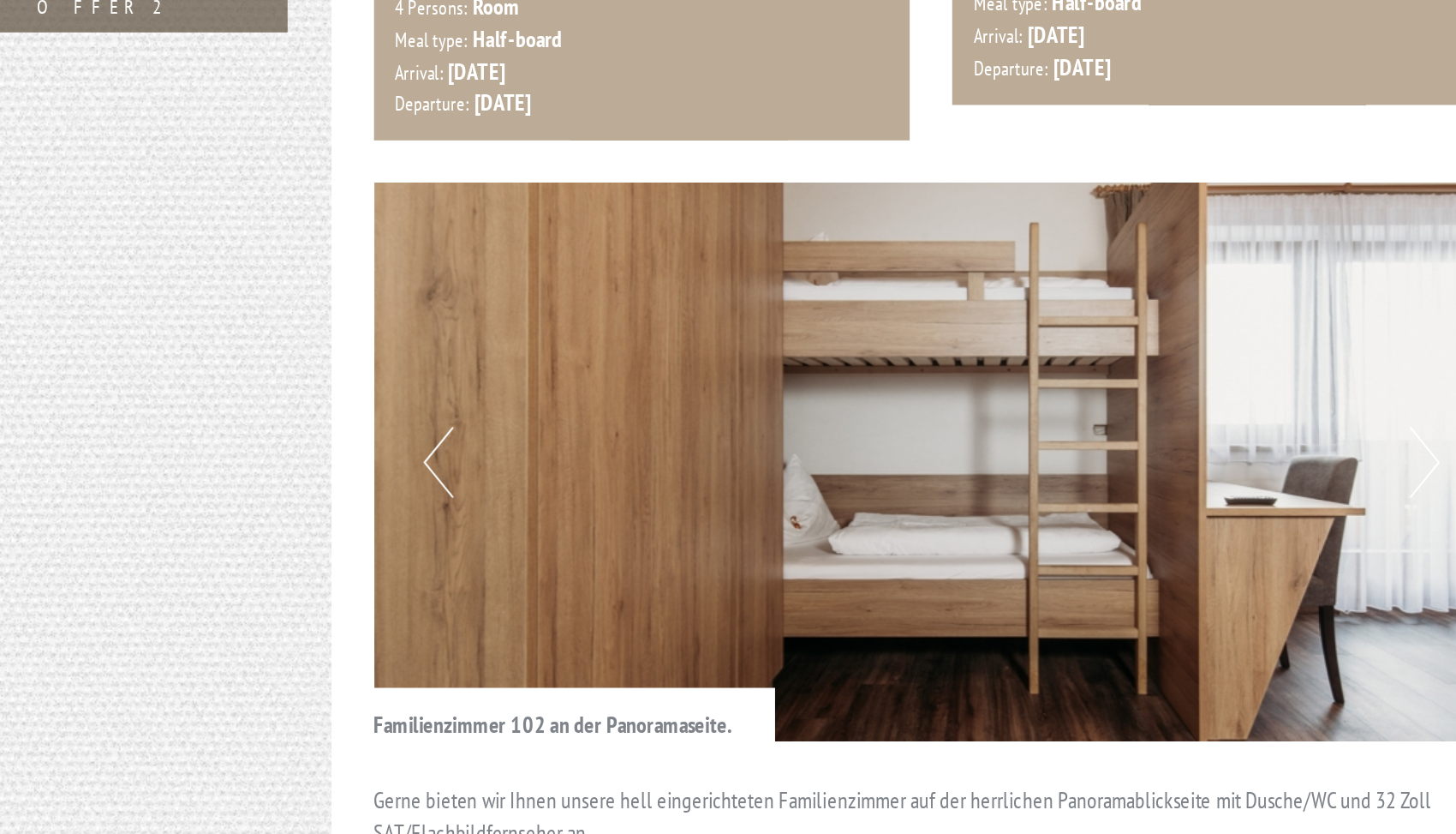
click at [547, 494] on button "Previous" at bounding box center [555, 515] width 18 height 43
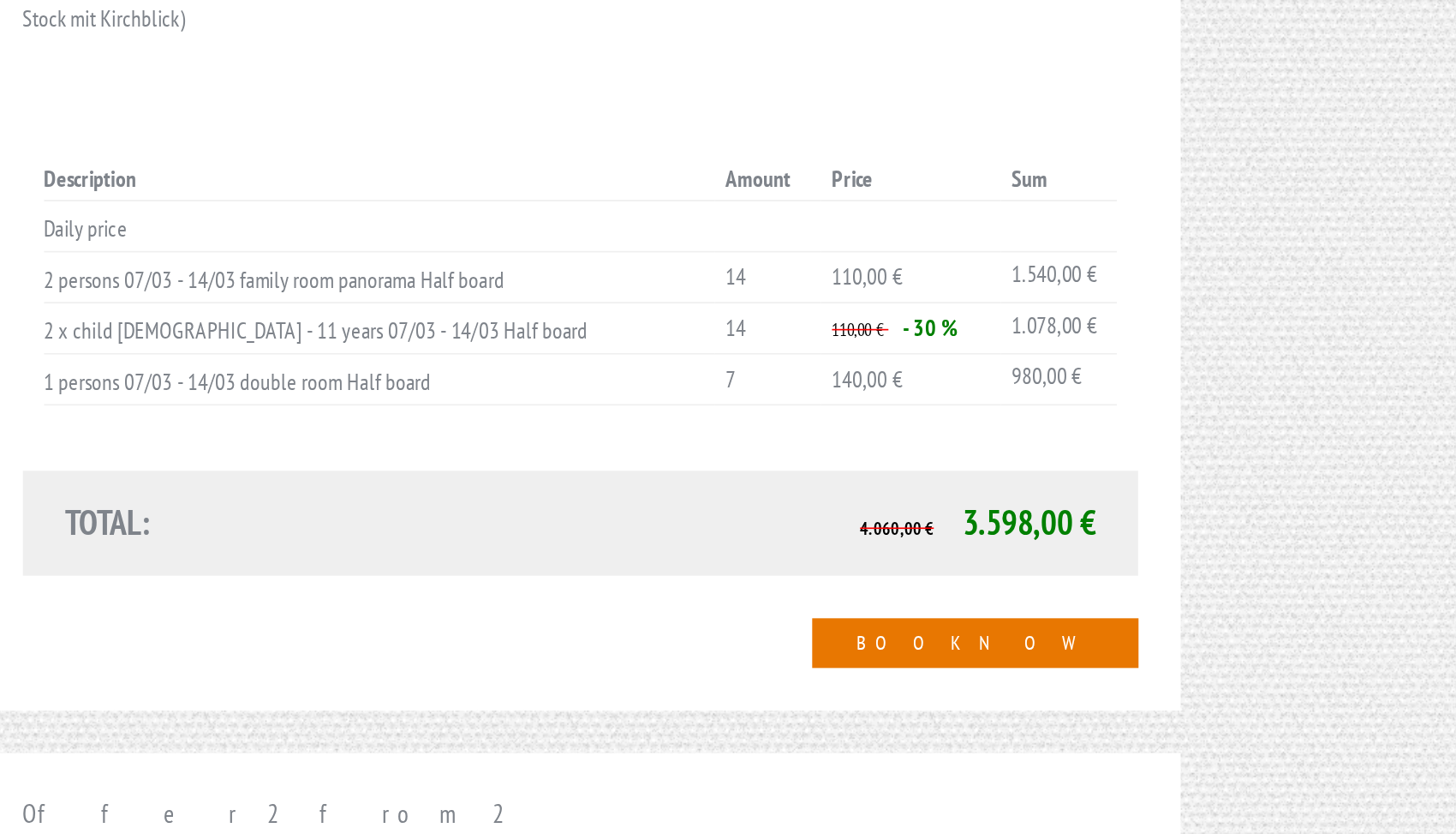
scroll to position [1987, 0]
